Goal: Consume media (video, audio): Consume media (video, audio)

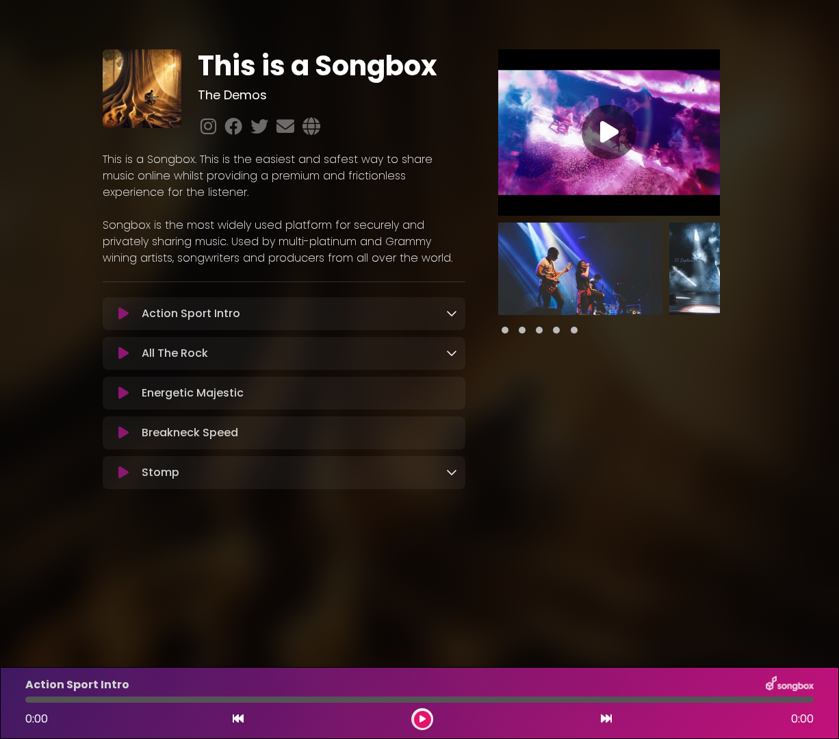
click at [125, 318] on icon at bounding box center [123, 314] width 10 height 14
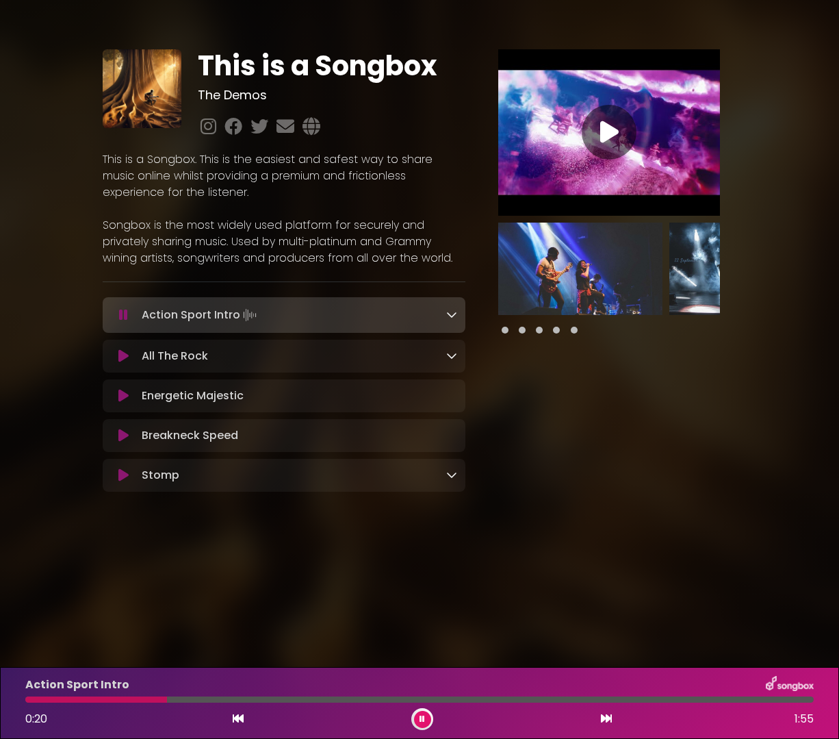
click at [125, 316] on icon at bounding box center [123, 315] width 9 height 14
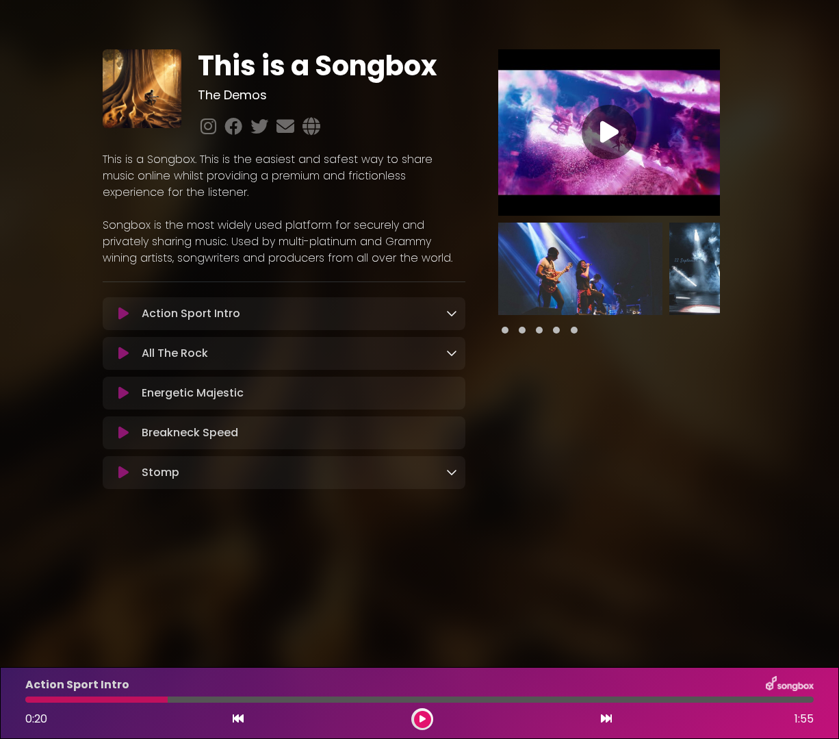
click at [123, 353] on icon at bounding box center [123, 353] width 10 height 14
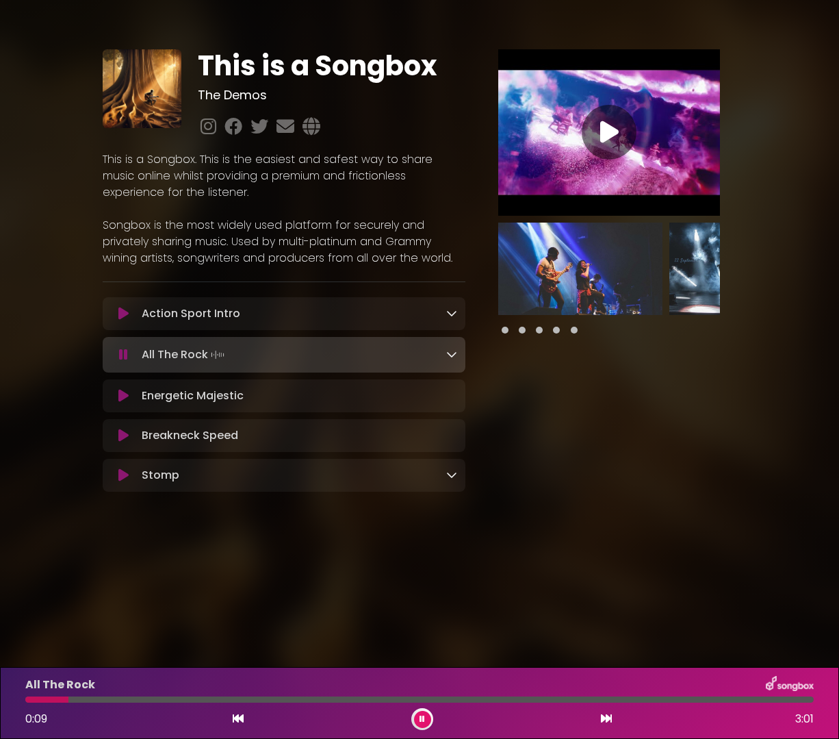
click at [126, 355] on icon at bounding box center [123, 355] width 9 height 14
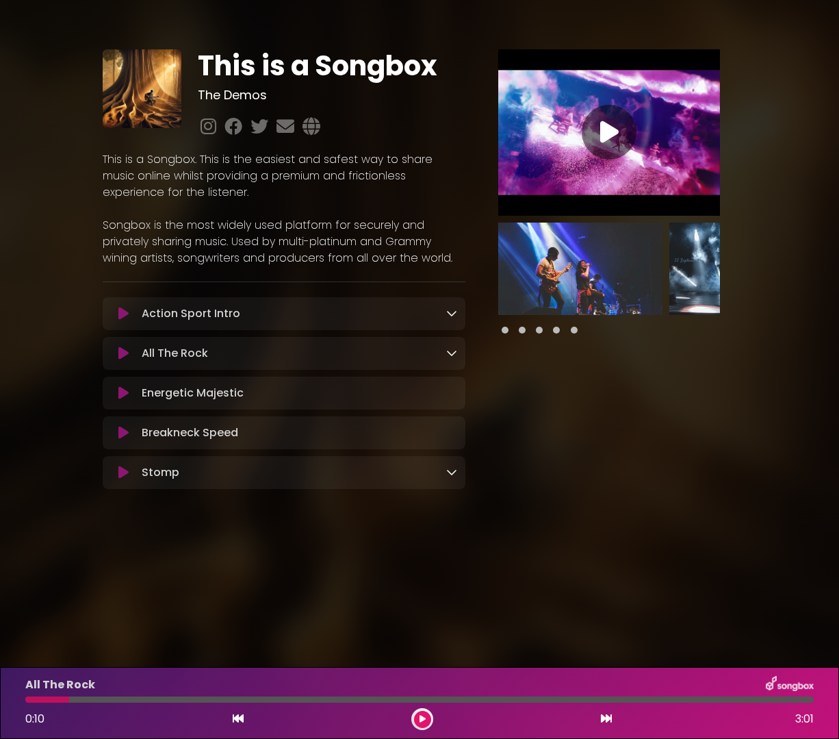
click at [121, 392] on icon at bounding box center [123, 393] width 10 height 14
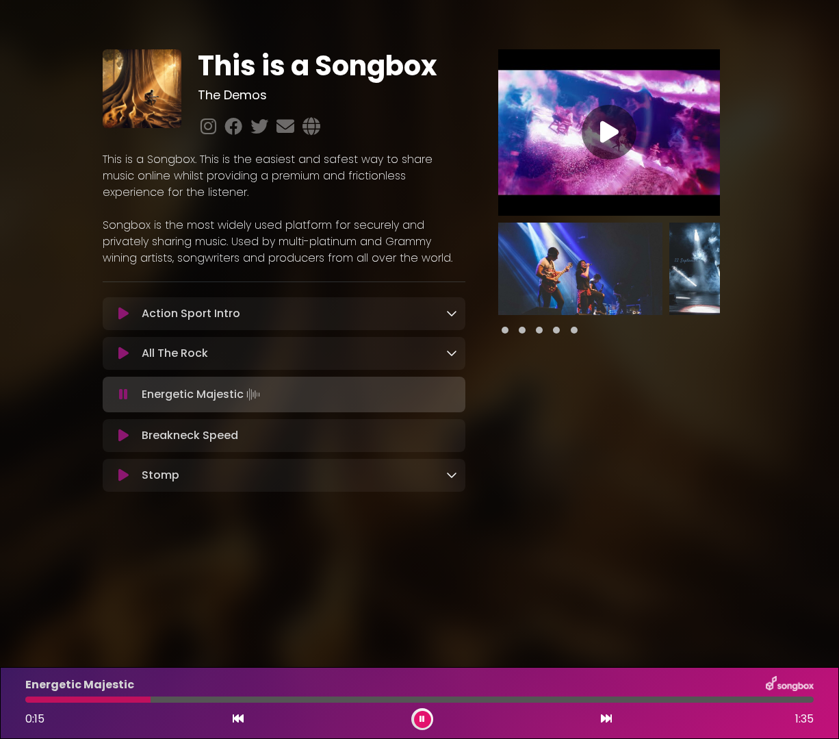
click at [125, 395] on icon at bounding box center [123, 394] width 9 height 14
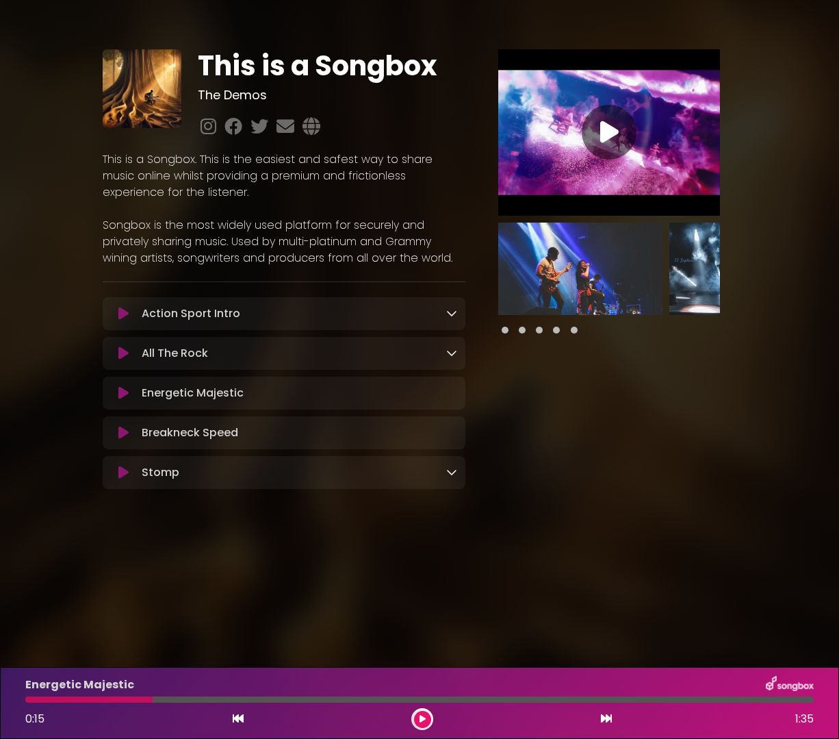
click at [124, 432] on icon at bounding box center [123, 433] width 10 height 14
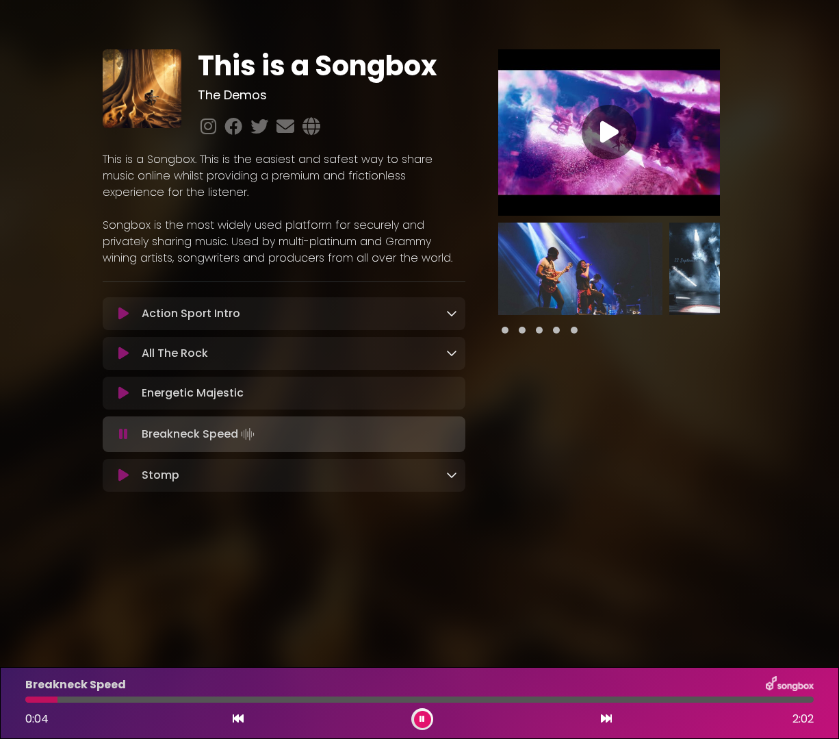
click at [124, 433] on icon at bounding box center [123, 434] width 9 height 14
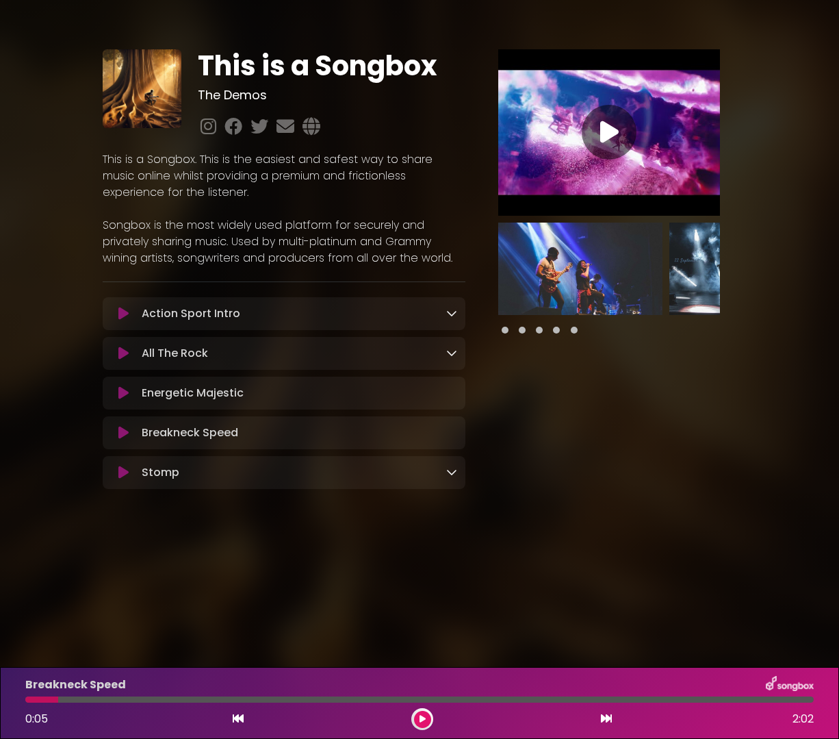
click at [124, 472] on icon at bounding box center [123, 472] width 10 height 14
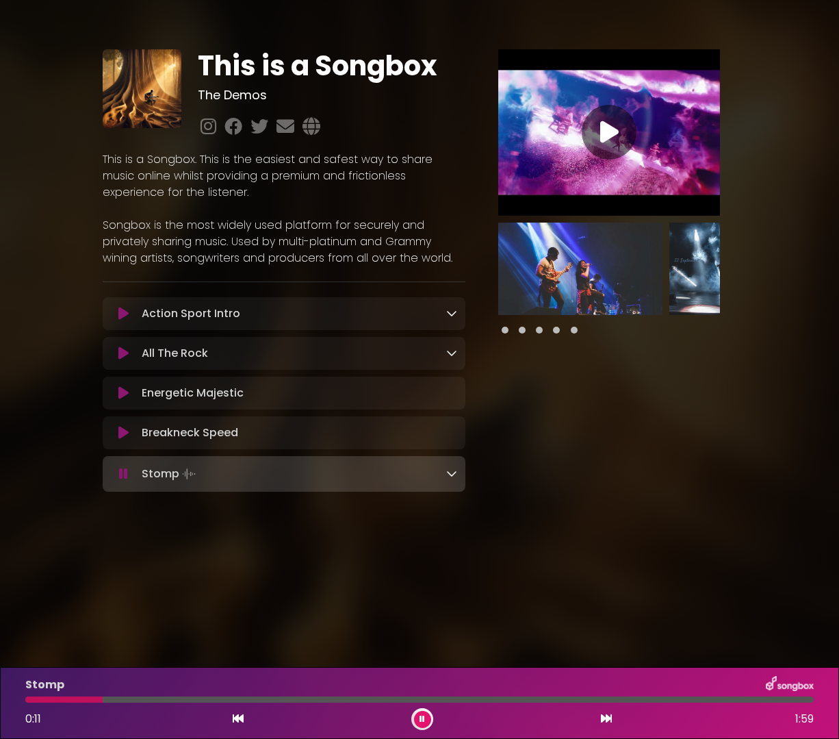
click at [125, 474] on icon at bounding box center [123, 474] width 9 height 14
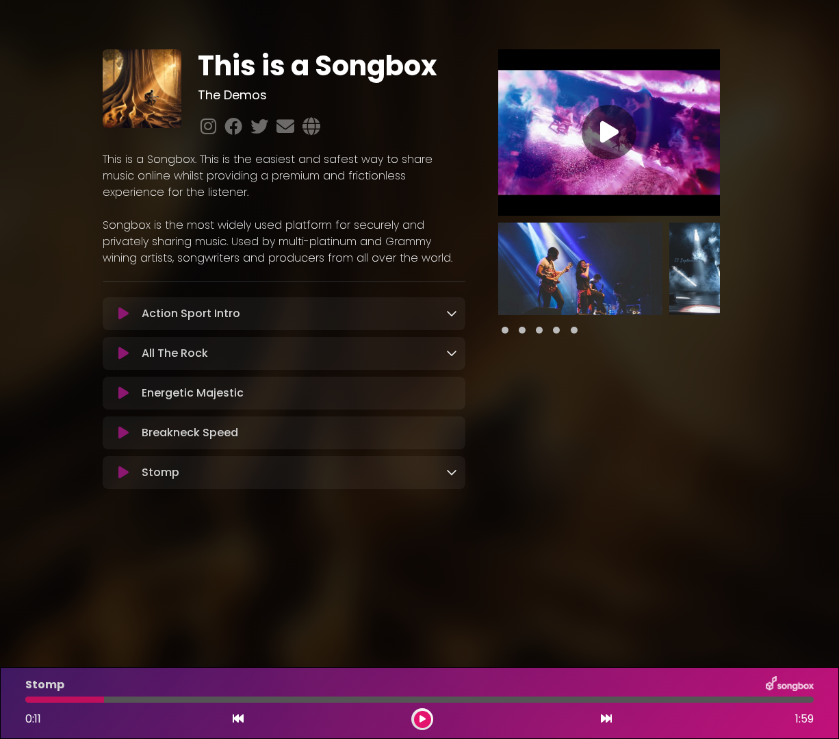
click at [578, 267] on img at bounding box center [580, 268] width 164 height 92
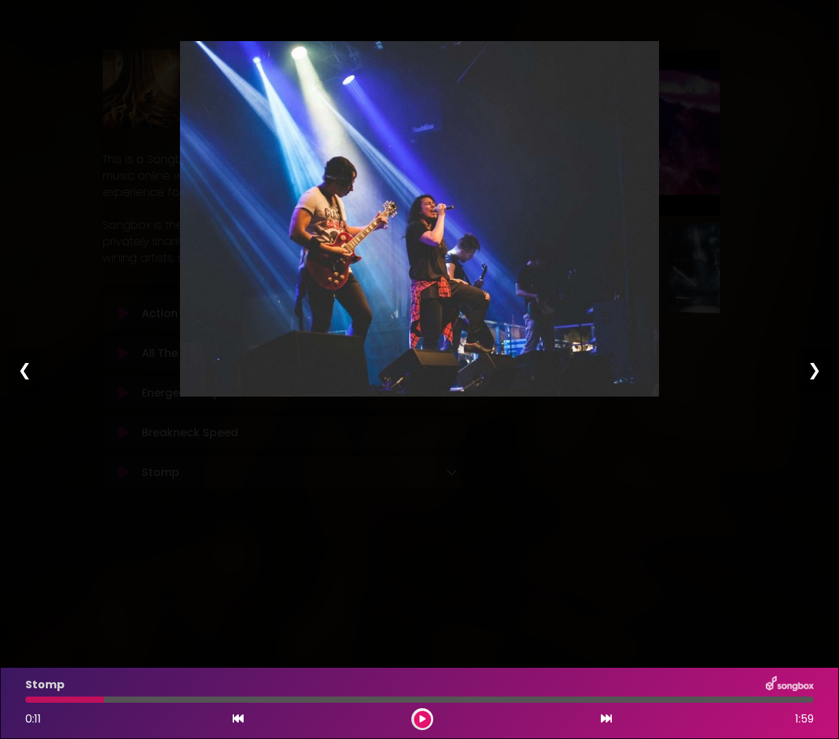
click at [817, 373] on div "❯" at bounding box center [815, 369] width 36 height 47
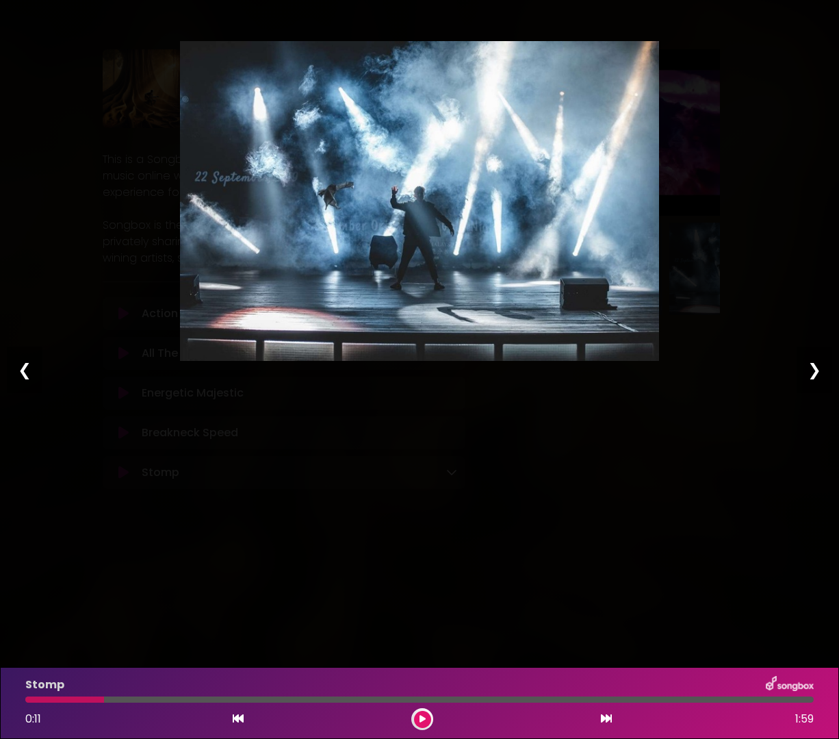
click at [817, 373] on div "❯" at bounding box center [815, 369] width 36 height 47
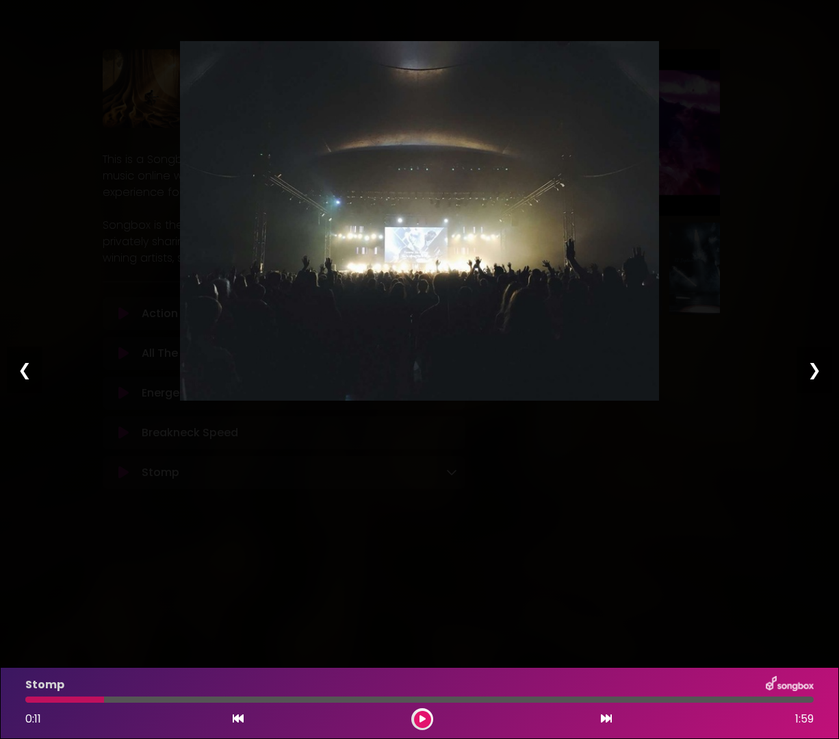
click at [817, 373] on div "❯" at bounding box center [815, 369] width 36 height 47
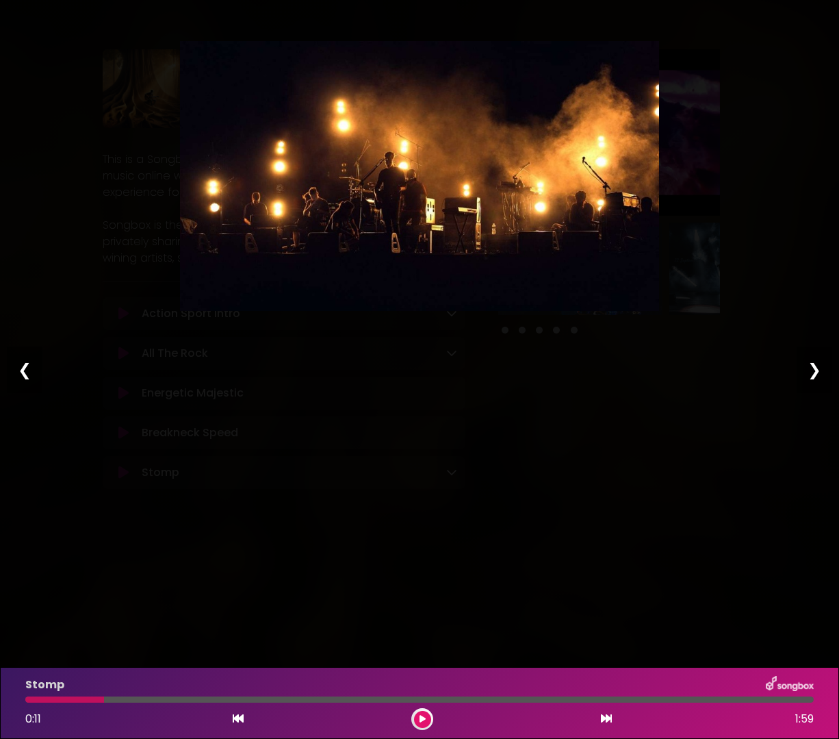
click at [817, 373] on div "❯" at bounding box center [815, 369] width 36 height 47
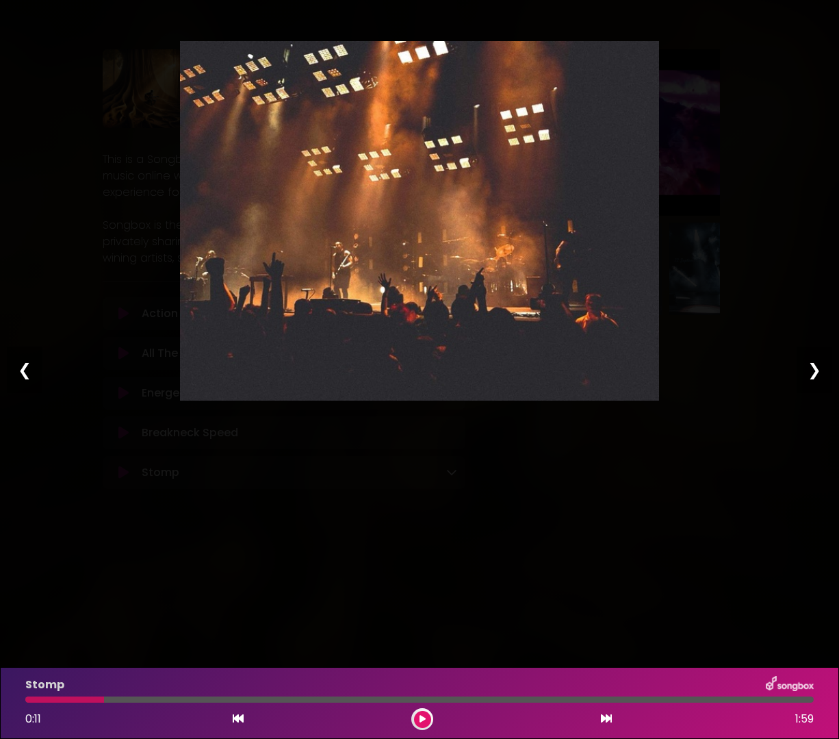
click at [819, 374] on div "❯" at bounding box center [815, 369] width 36 height 47
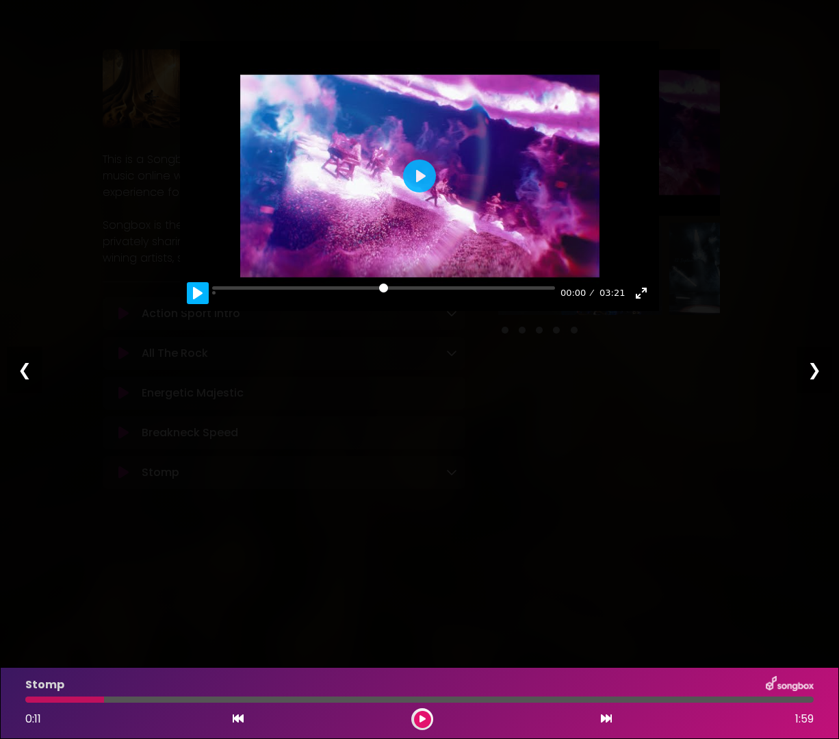
click at [200, 294] on button "Pause Play" at bounding box center [198, 293] width 22 height 22
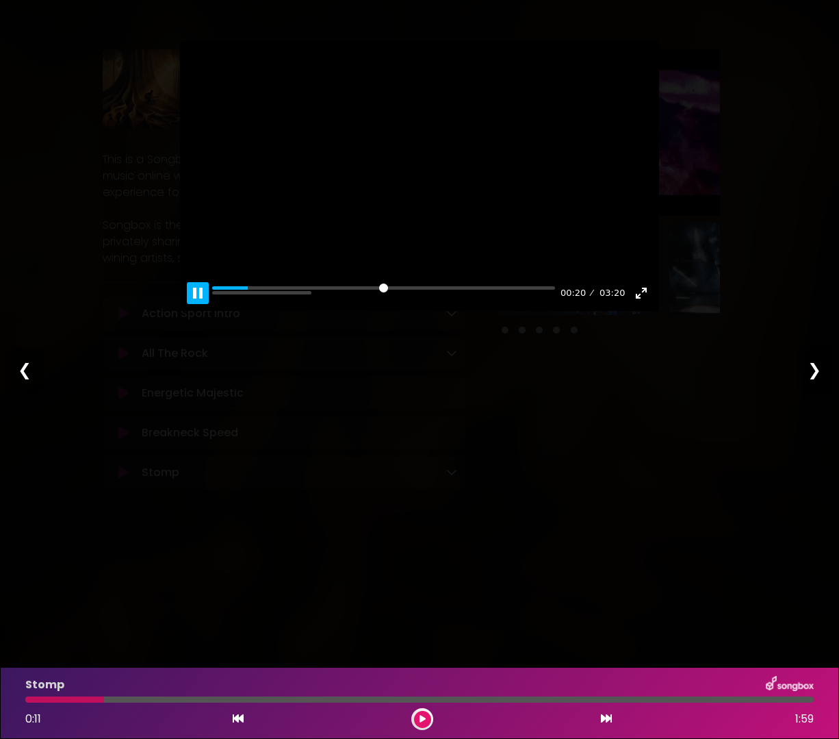
type input "*****"
click at [198, 292] on button "Pause Play" at bounding box center [198, 293] width 22 height 22
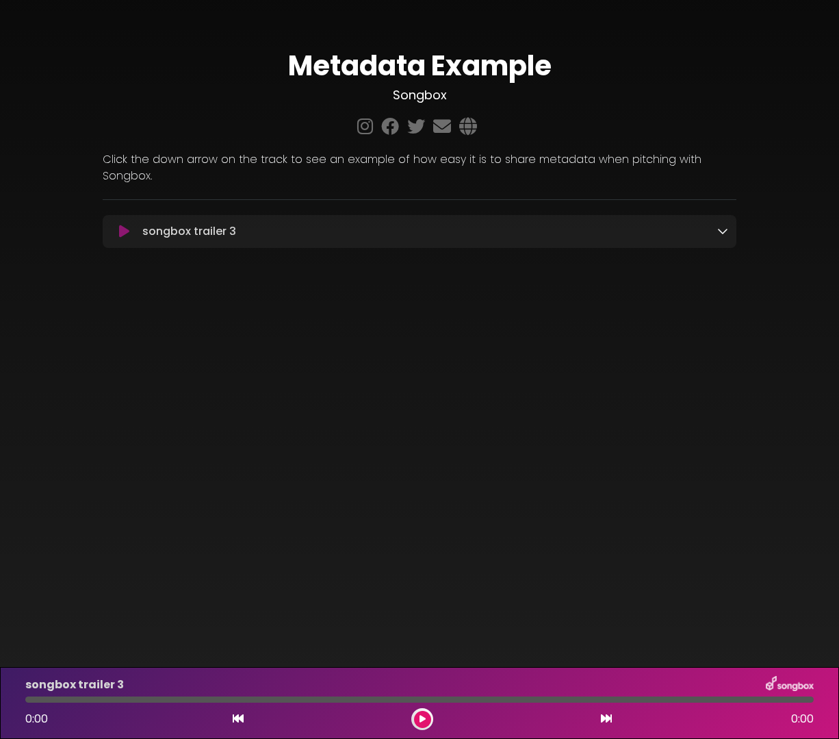
click at [724, 225] on icon at bounding box center [722, 230] width 11 height 11
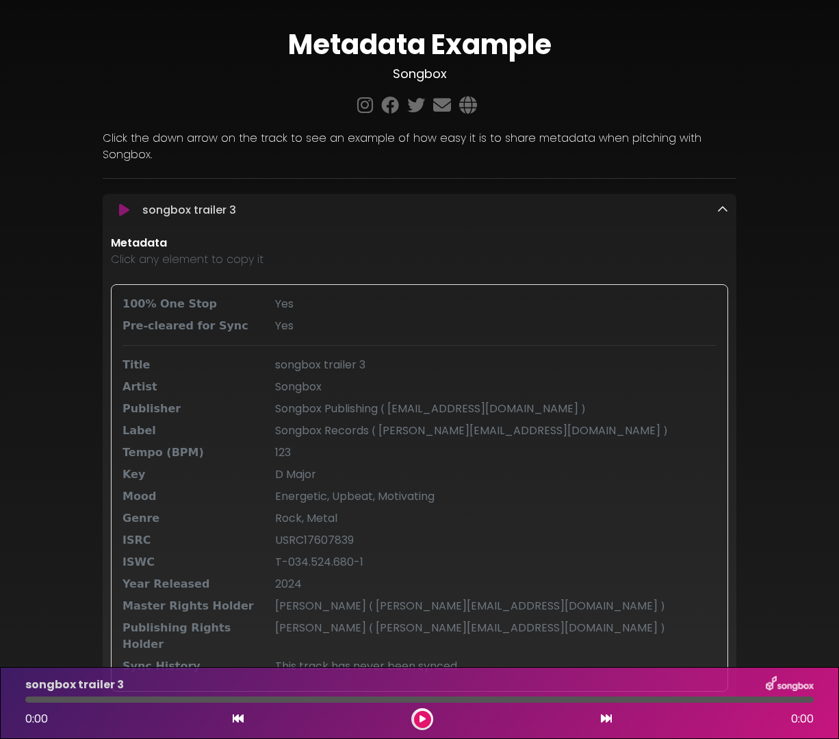
scroll to position [43, 0]
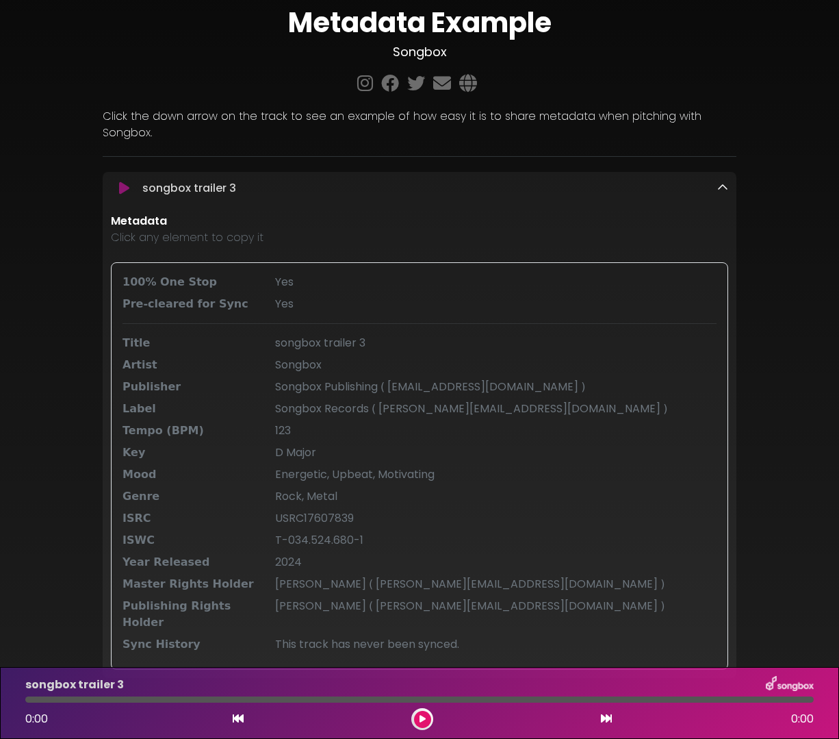
click at [722, 182] on icon at bounding box center [722, 187] width 11 height 11
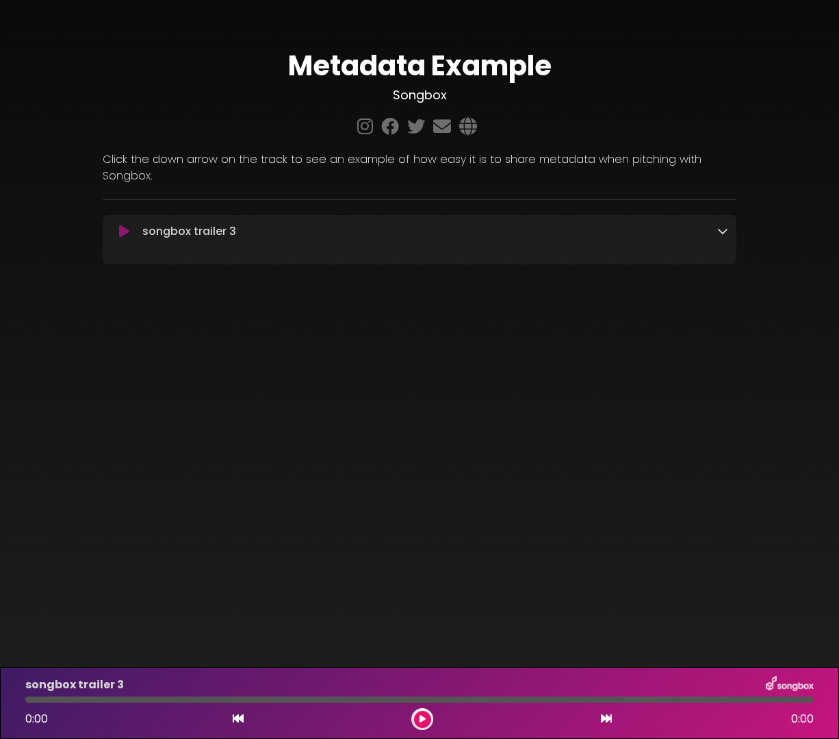
scroll to position [0, 0]
